Goal: Find specific page/section: Find specific page/section

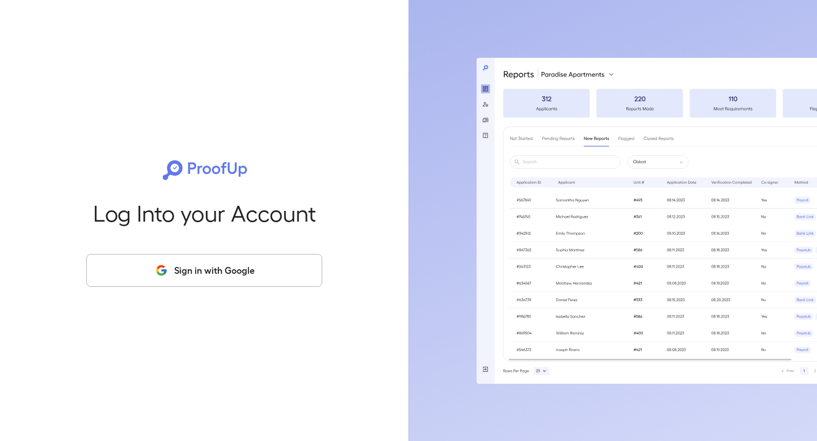
click at [249, 281] on button "Sign in with Google" at bounding box center [204, 270] width 236 height 33
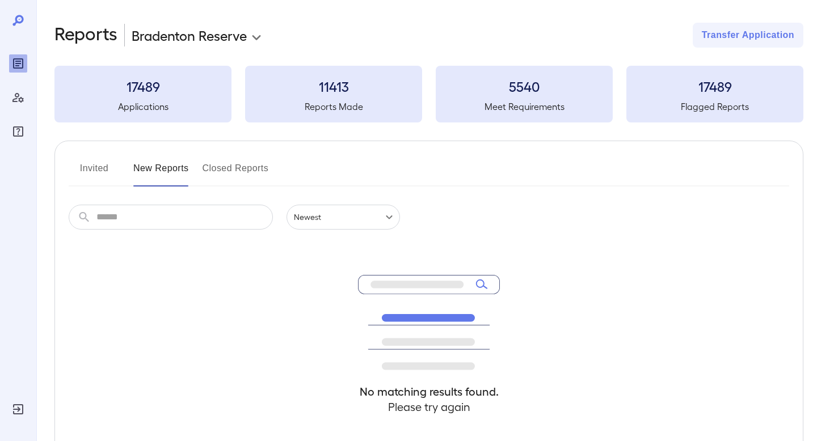
click at [233, 181] on button "Closed Reports" at bounding box center [235, 172] width 66 height 27
click at [87, 171] on button "Invited" at bounding box center [94, 172] width 51 height 27
click at [152, 168] on button "New Reports" at bounding box center [161, 172] width 56 height 27
